Goal: Check status: Check status

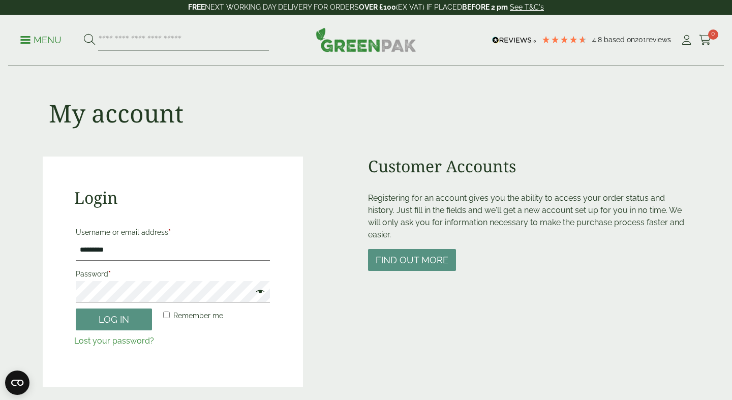
type input "**********"
click at [76, 308] on button "Log in" at bounding box center [114, 319] width 76 height 22
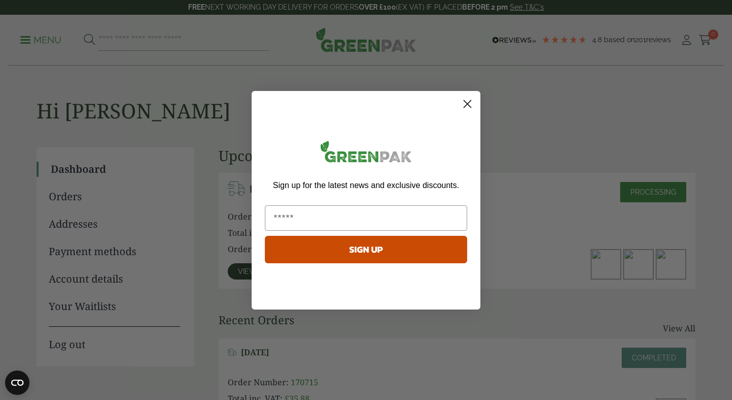
click at [468, 105] on circle "Close dialog" at bounding box center [467, 103] width 17 height 17
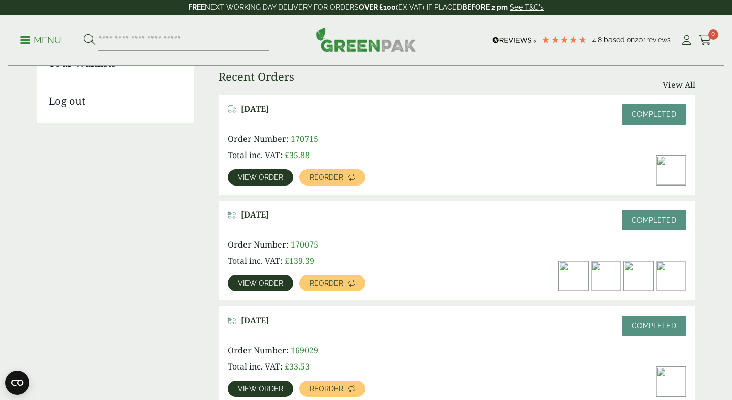
scroll to position [285, 0]
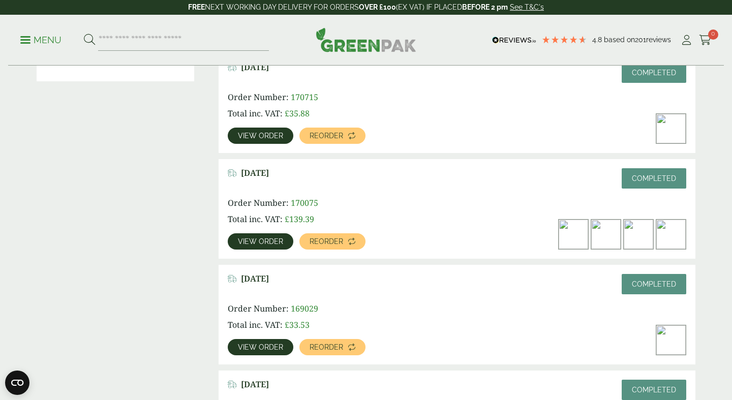
click at [258, 241] on span "View order" at bounding box center [260, 241] width 45 height 7
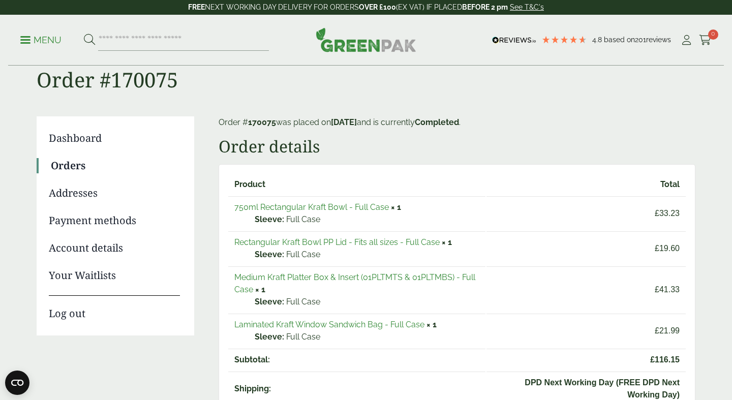
scroll to position [97, 0]
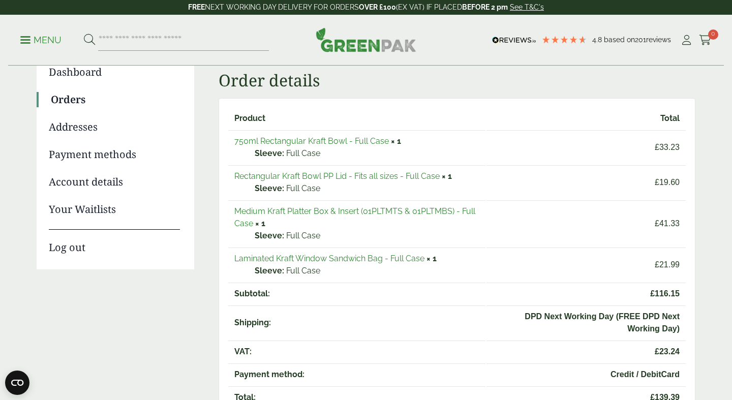
click at [93, 180] on link "Account details" at bounding box center [114, 181] width 131 height 15
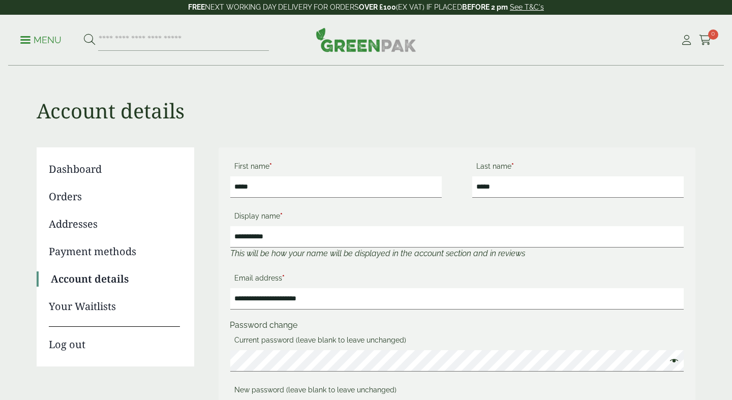
click at [81, 174] on link "Dashboard" at bounding box center [114, 169] width 131 height 15
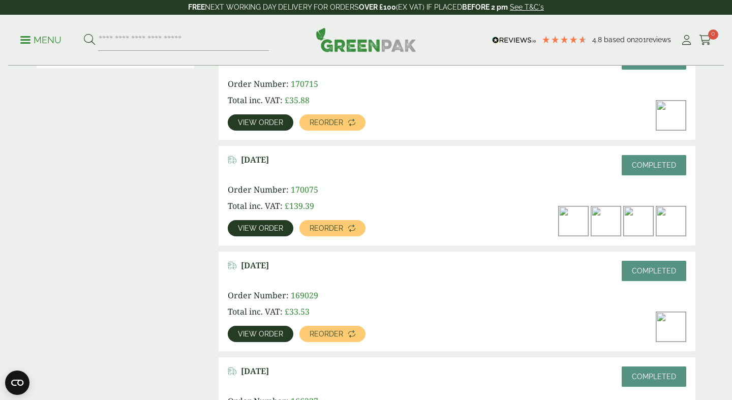
scroll to position [299, 0]
click at [297, 305] on p "Total inc. VAT: £ 33.53" at bounding box center [319, 311] width 183 height 12
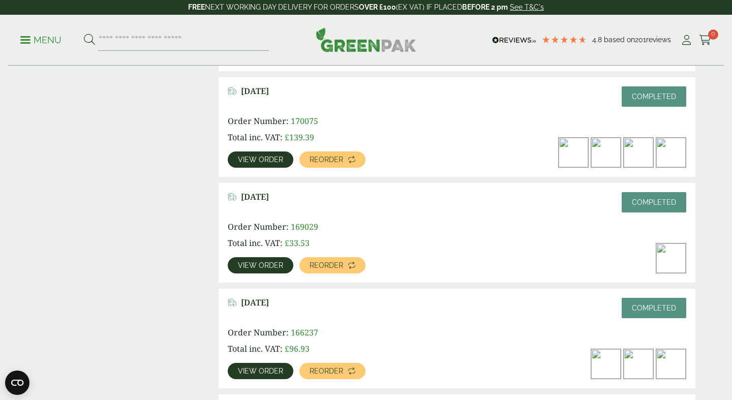
scroll to position [415, 0]
